Goal: Navigation & Orientation: Understand site structure

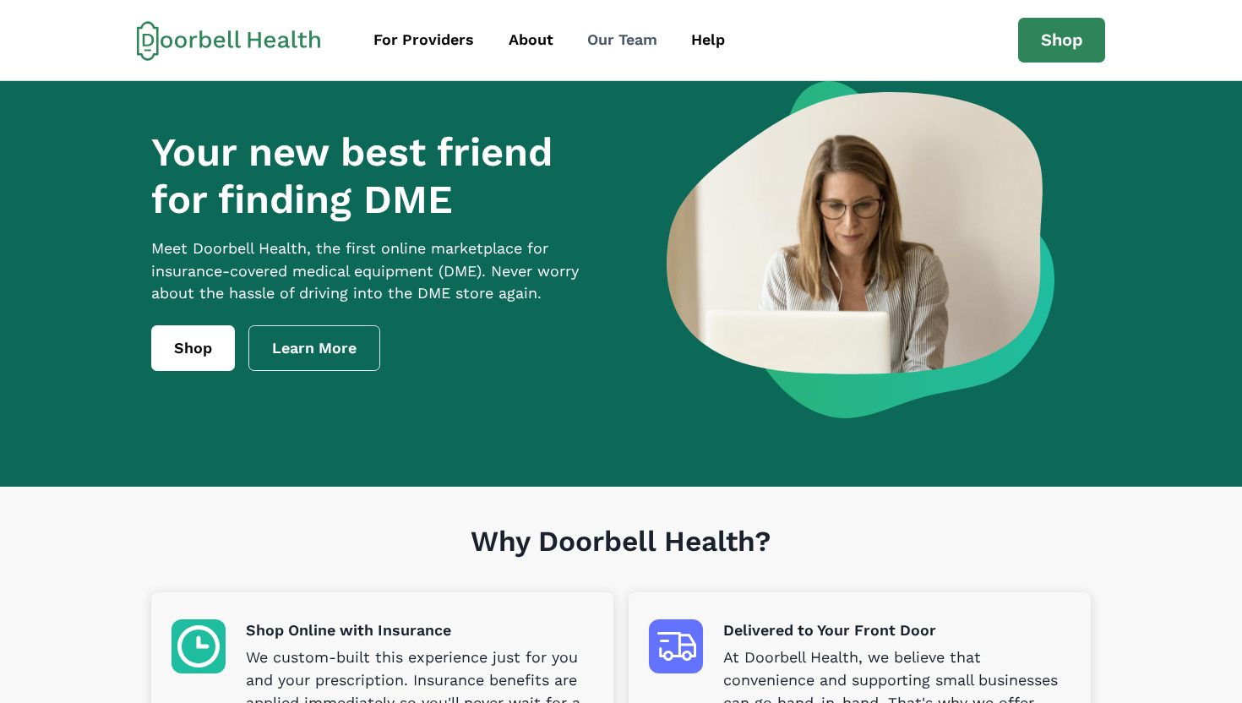
click at [609, 42] on div "Our Team" at bounding box center [622, 40] width 70 height 23
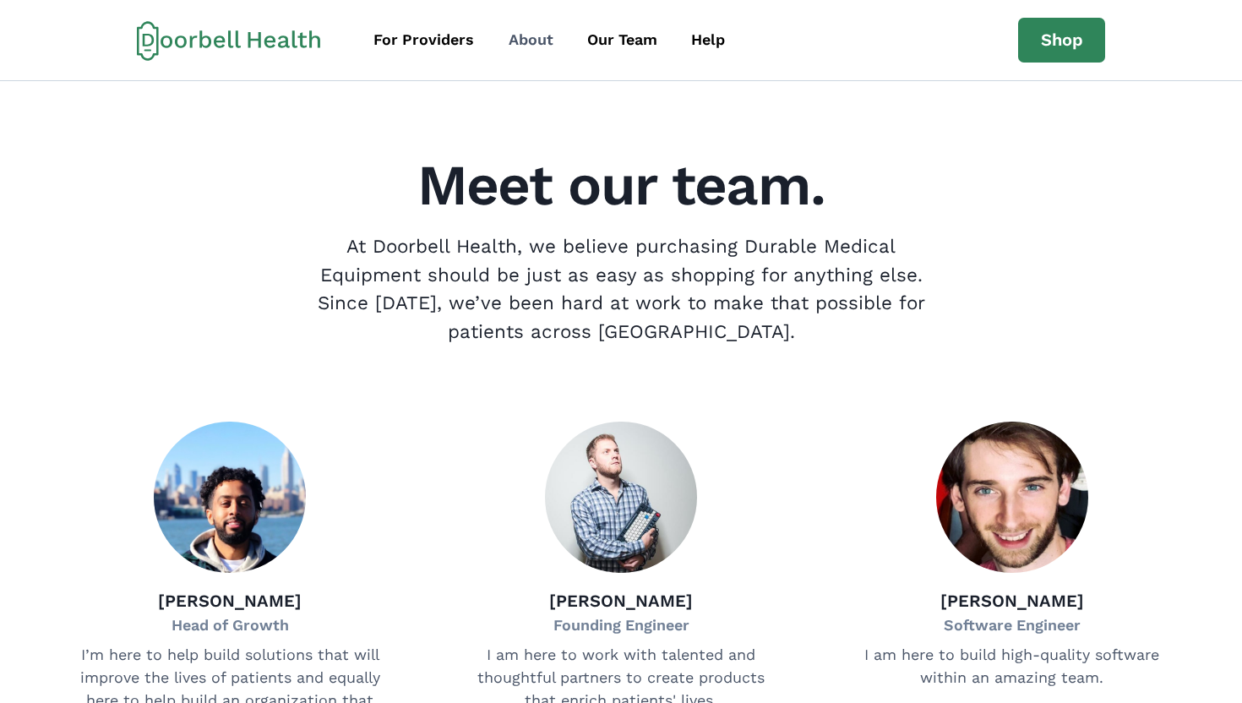
click at [541, 38] on div "About" at bounding box center [531, 40] width 45 height 23
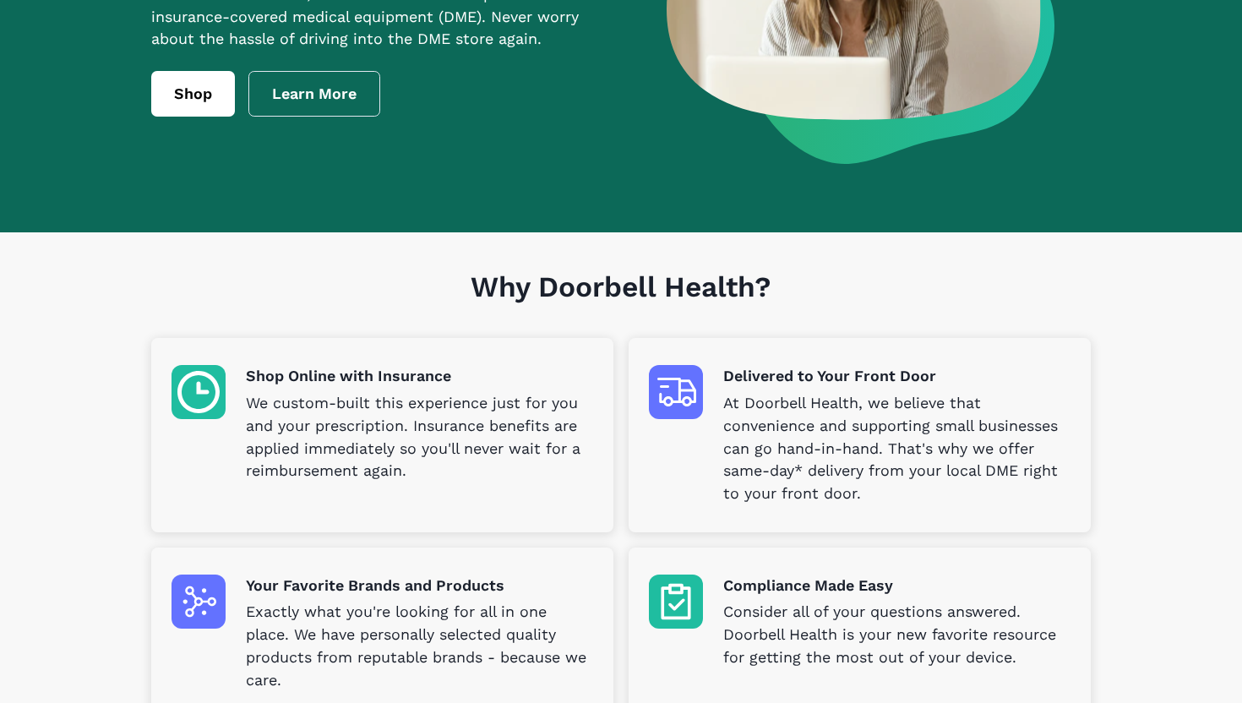
scroll to position [285, 0]
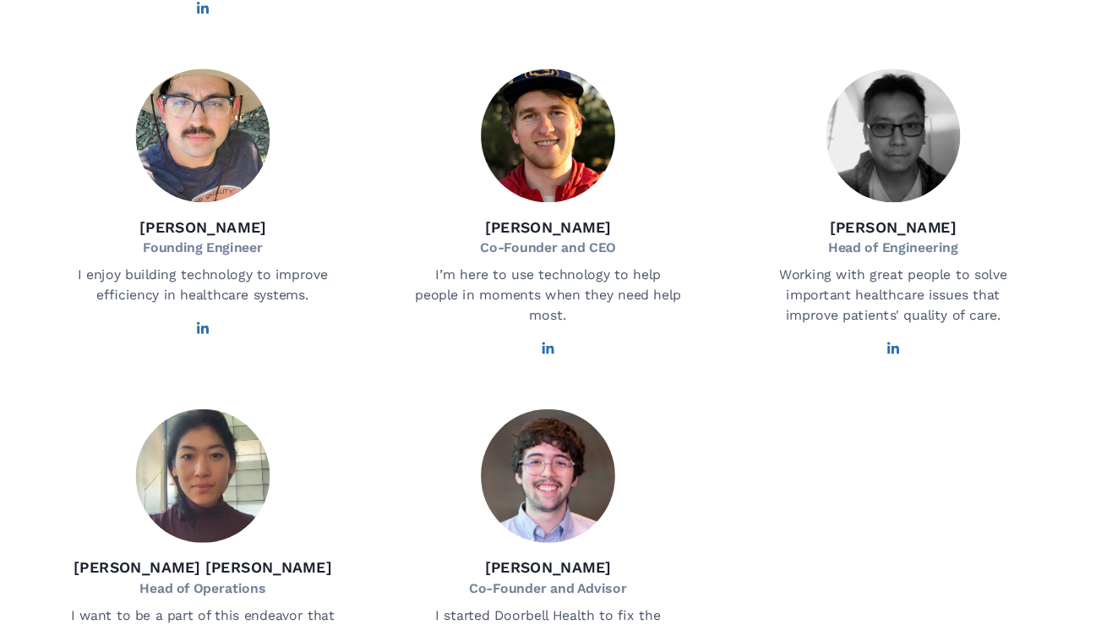
scroll to position [750, 0]
